Goal: Information Seeking & Learning: Learn about a topic

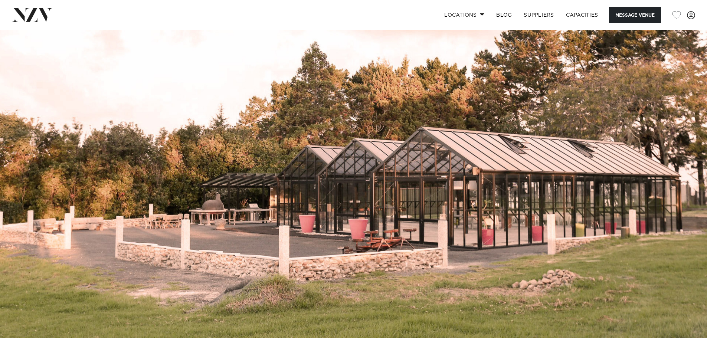
click at [417, 173] on img at bounding box center [353, 195] width 707 height 331
